Goal: Navigation & Orientation: Understand site structure

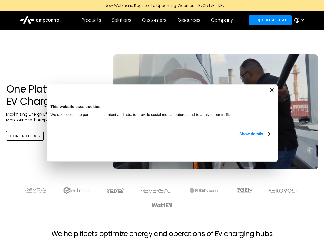
click at [239, 137] on link "Show details" at bounding box center [254, 134] width 30 height 6
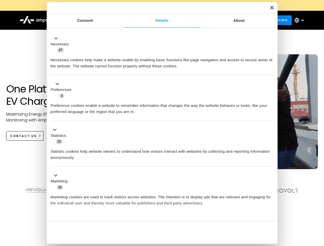
click at [270, 225] on button "Okay" at bounding box center [237, 232] width 74 height 15
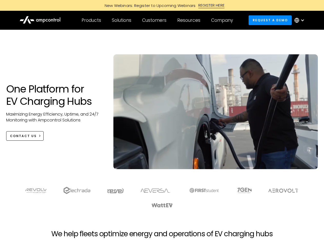
click at [318, 207] on section at bounding box center [162, 197] width 324 height 32
click at [158, 20] on div "Customers" at bounding box center [154, 20] width 24 height 6
click at [91, 20] on div "Products" at bounding box center [90, 20] width 19 height 6
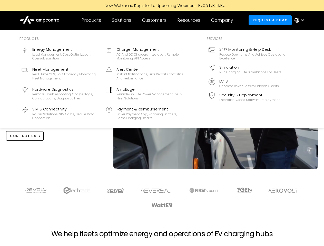
click at [122, 20] on div "Solutions" at bounding box center [121, 20] width 19 height 6
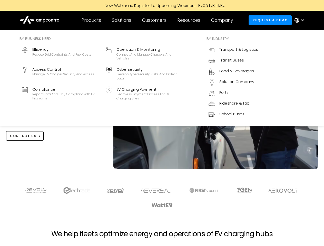
click at [155, 20] on div "Customers" at bounding box center [154, 20] width 24 height 6
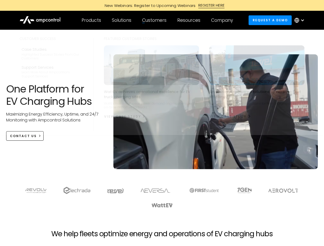
click at [190, 20] on div "Resources" at bounding box center [188, 20] width 23 height 6
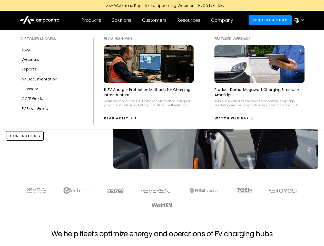
click at [223, 20] on div "Company" at bounding box center [222, 20] width 22 height 6
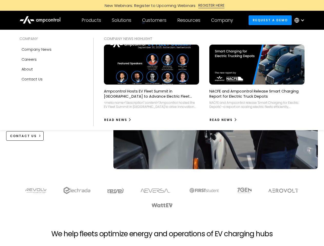
click at [300, 20] on div at bounding box center [302, 20] width 4 height 4
